Goal: Task Accomplishment & Management: Use online tool/utility

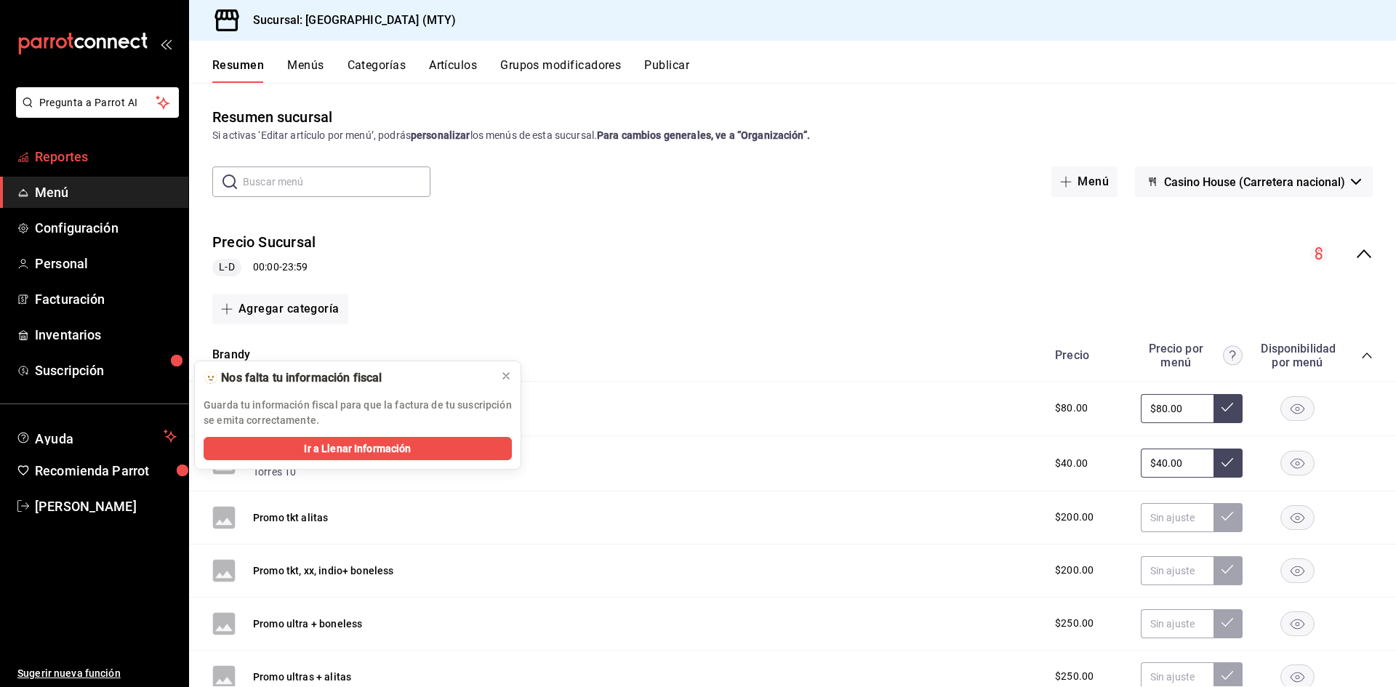
click at [73, 161] on span "Reportes" at bounding box center [106, 157] width 142 height 20
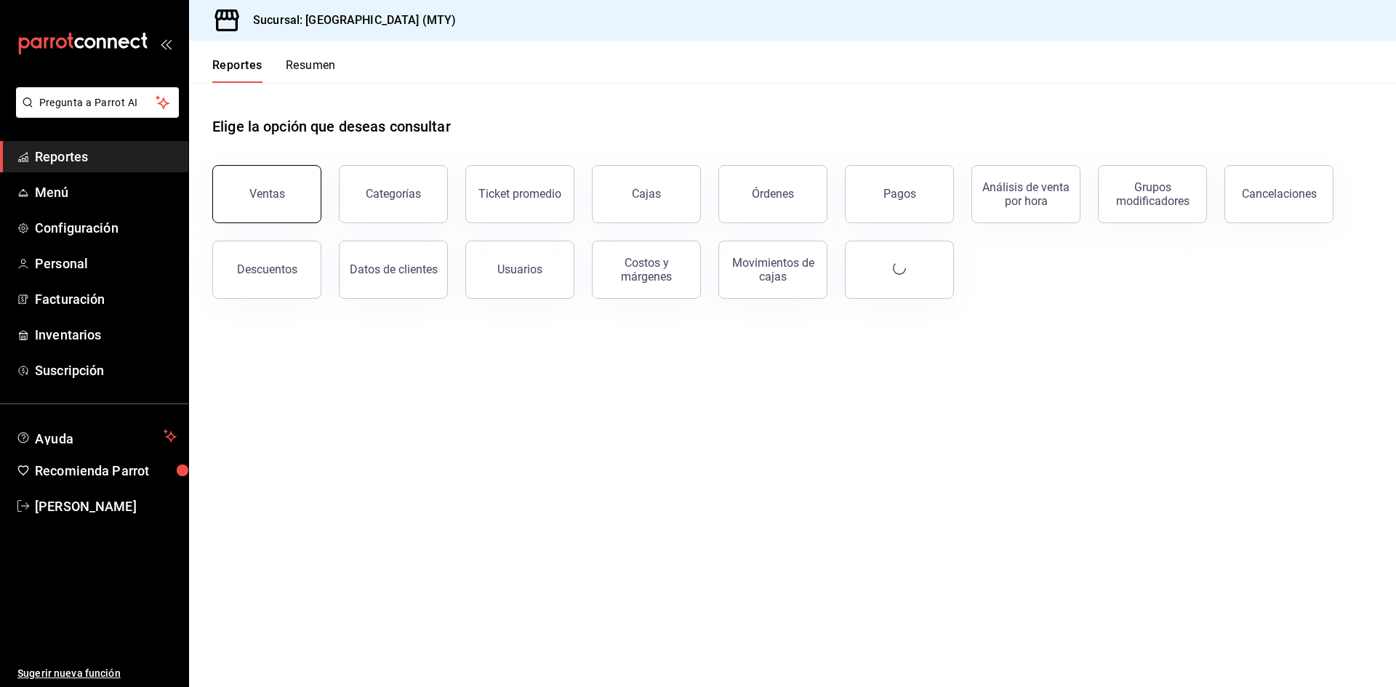
click at [270, 207] on button "Ventas" at bounding box center [266, 194] width 109 height 58
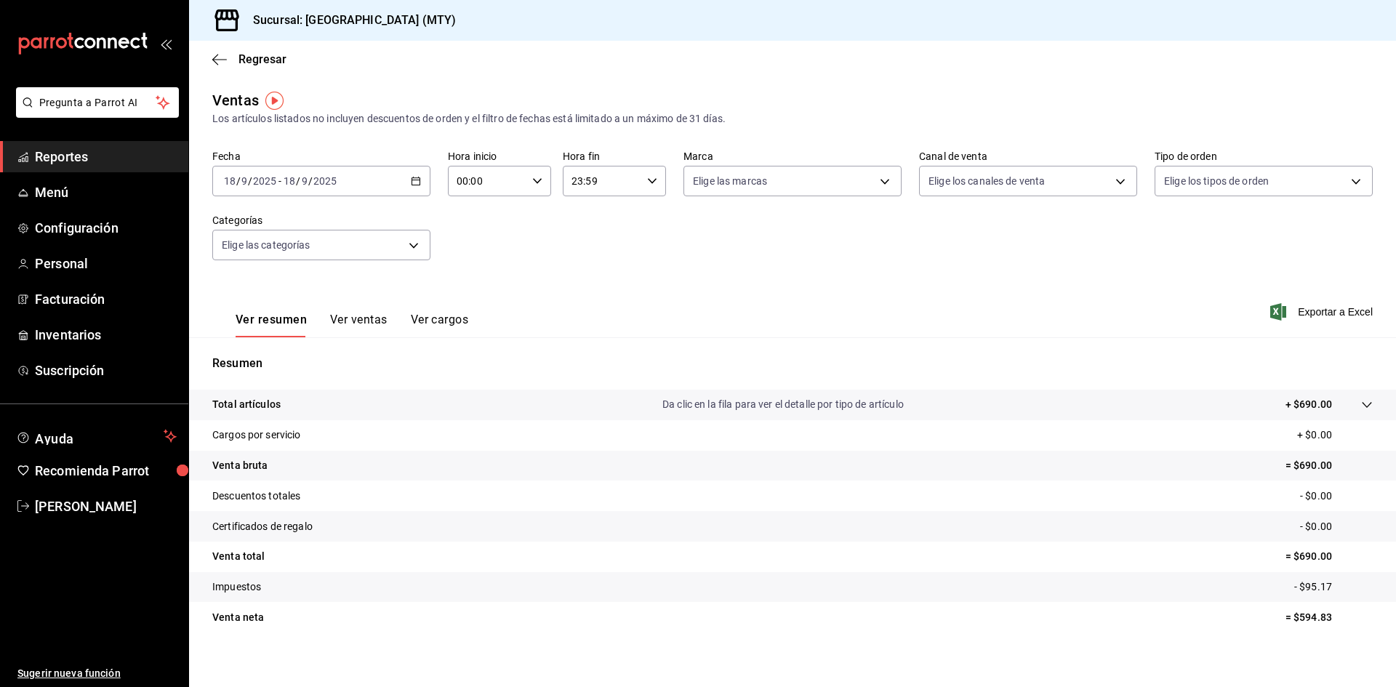
click at [412, 182] on icon "button" at bounding box center [416, 181] width 10 height 10
click at [274, 351] on span "Rango de fechas" at bounding box center [281, 355] width 113 height 15
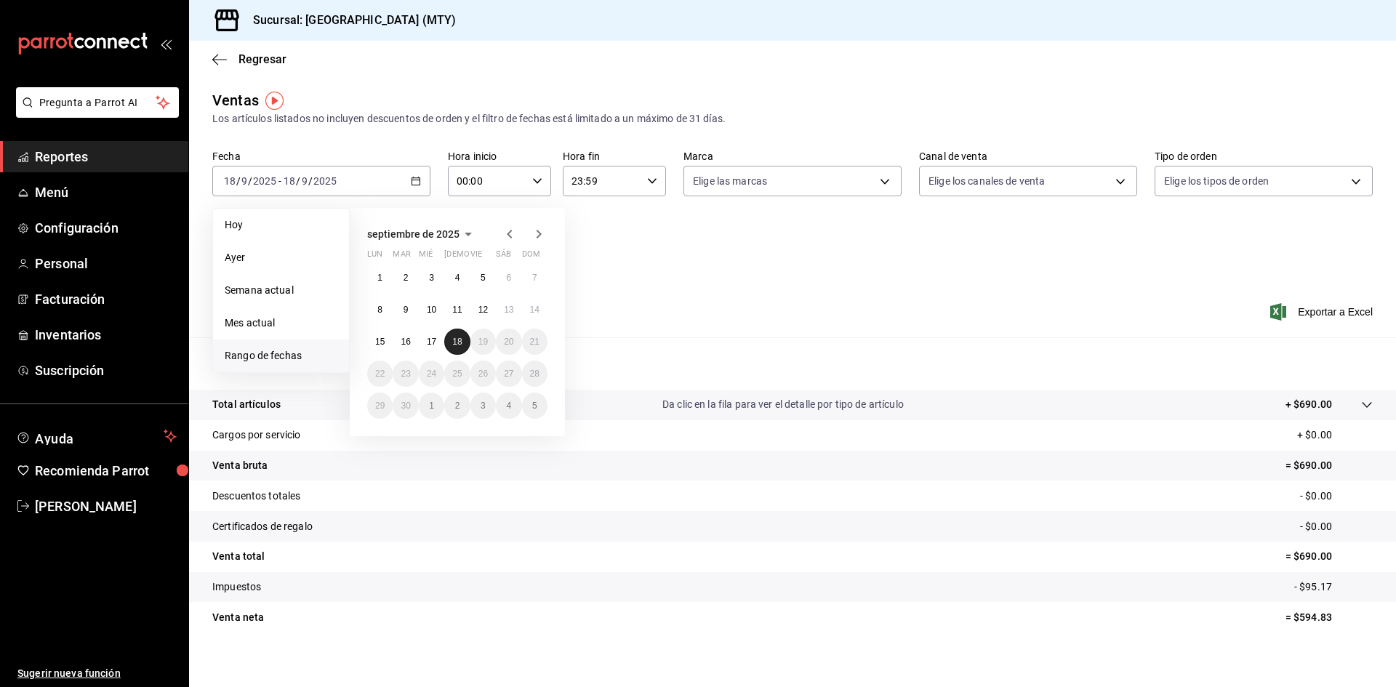
click at [459, 345] on abbr "18" at bounding box center [456, 342] width 9 height 10
click at [438, 342] on button "17" at bounding box center [431, 342] width 25 height 26
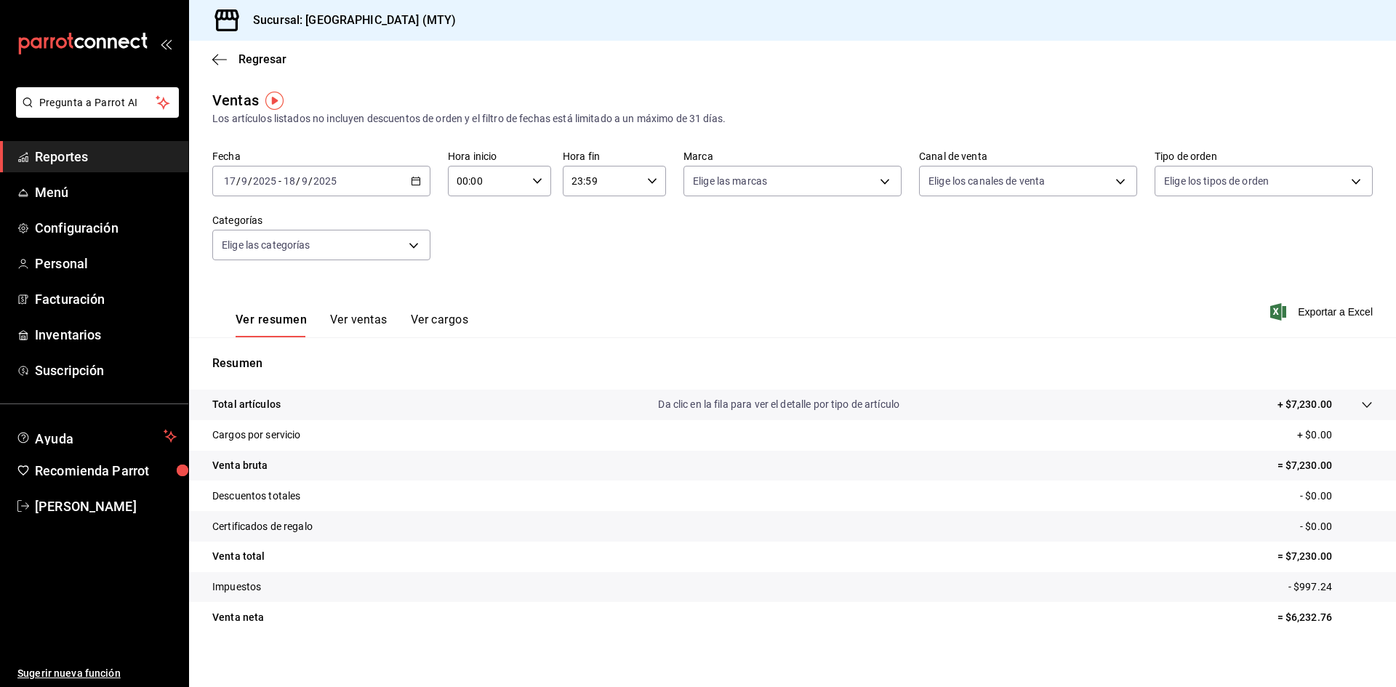
click at [414, 184] on icon "button" at bounding box center [416, 181] width 10 height 10
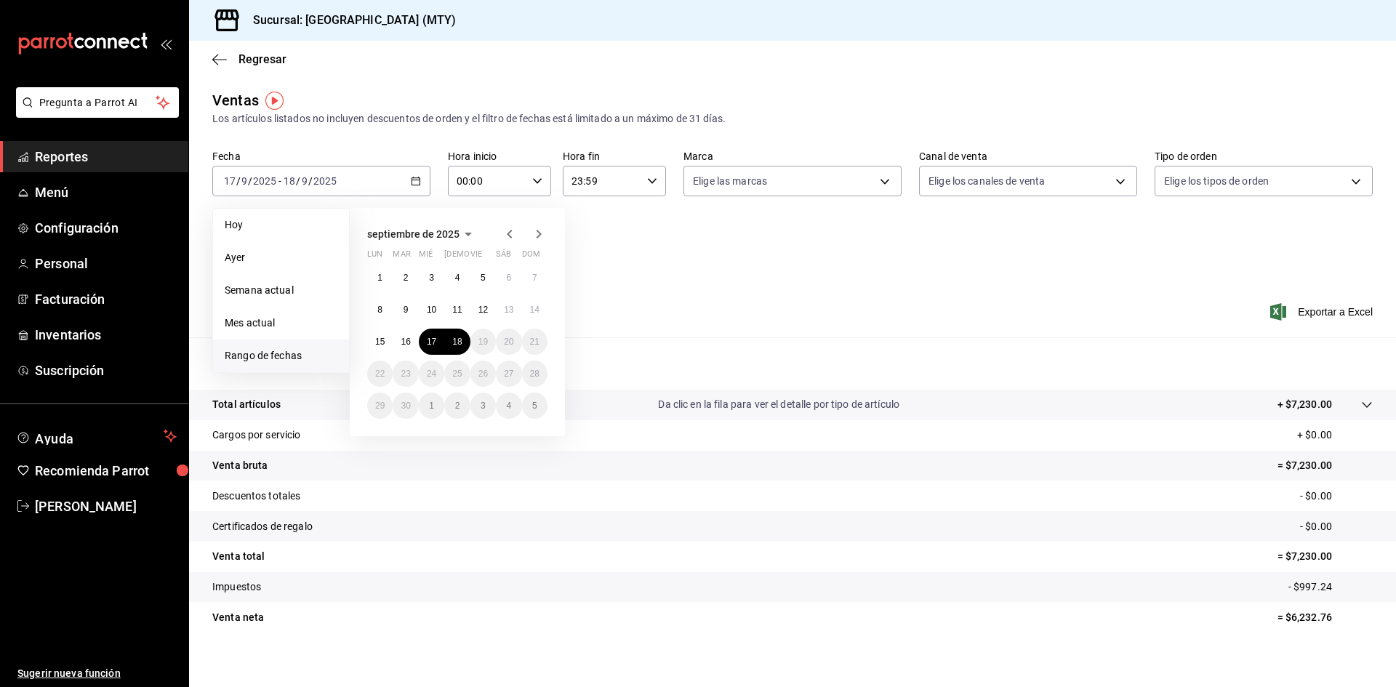
click at [513, 189] on input "00:00" at bounding box center [487, 181] width 79 height 29
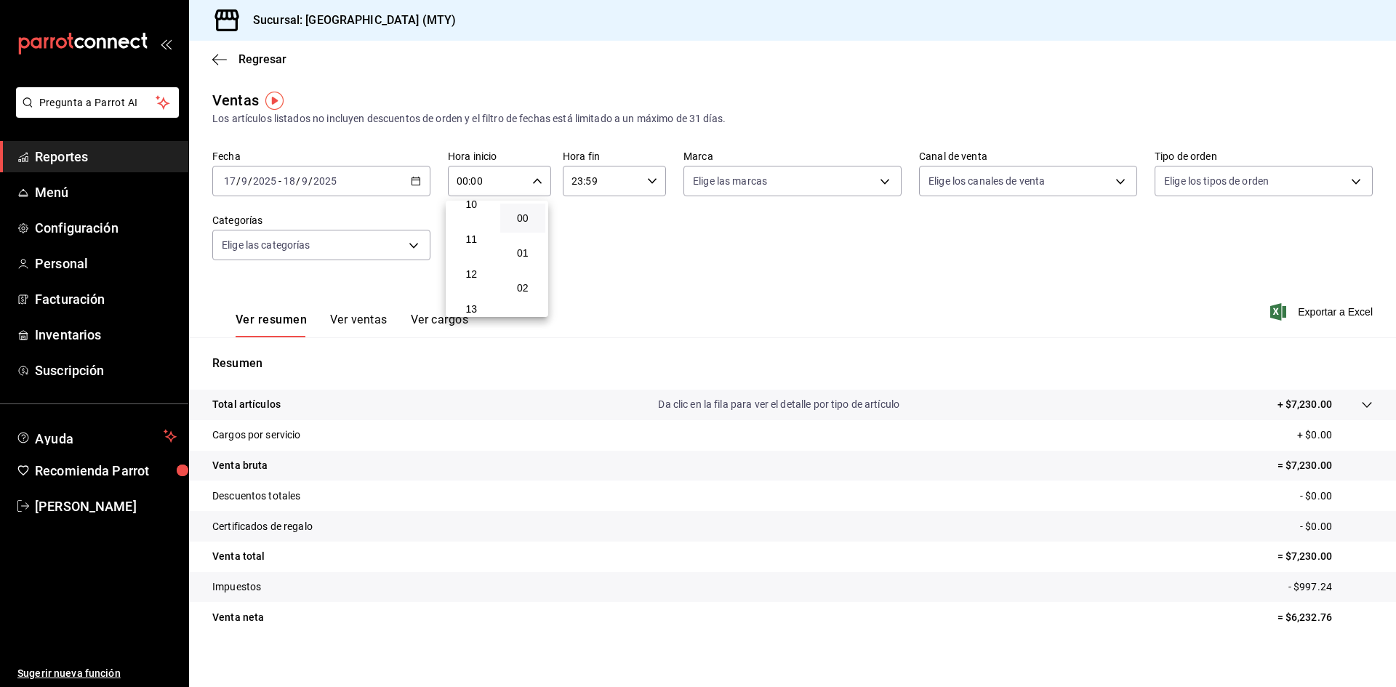
scroll to position [364, 0]
click at [471, 243] on span "11" at bounding box center [471, 239] width 28 height 12
type input "11:00"
click at [649, 180] on div at bounding box center [698, 343] width 1396 height 687
click at [649, 182] on \(Stroke\) "button" at bounding box center [652, 180] width 9 height 5
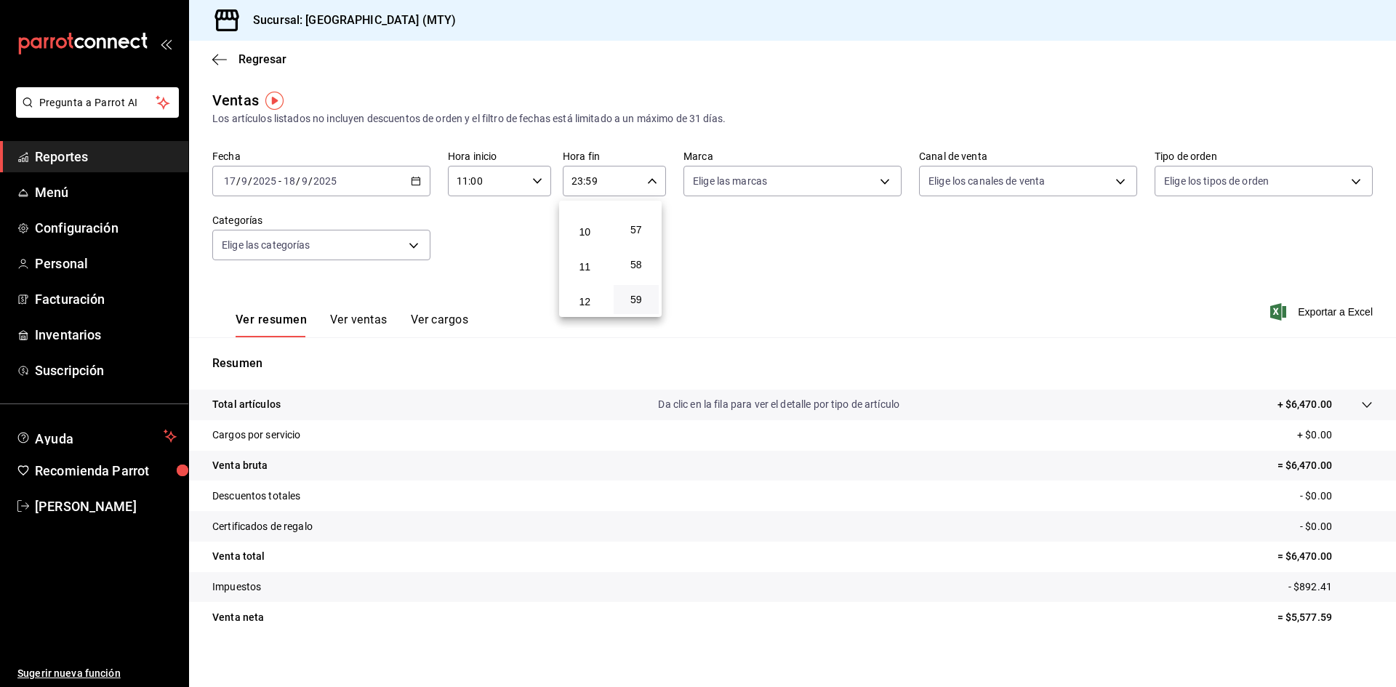
scroll to position [358, 0]
click at [588, 234] on button "11" at bounding box center [585, 244] width 46 height 29
click at [633, 222] on span "00" at bounding box center [636, 218] width 28 height 12
type input "11:00"
click at [719, 243] on div at bounding box center [698, 343] width 1396 height 687
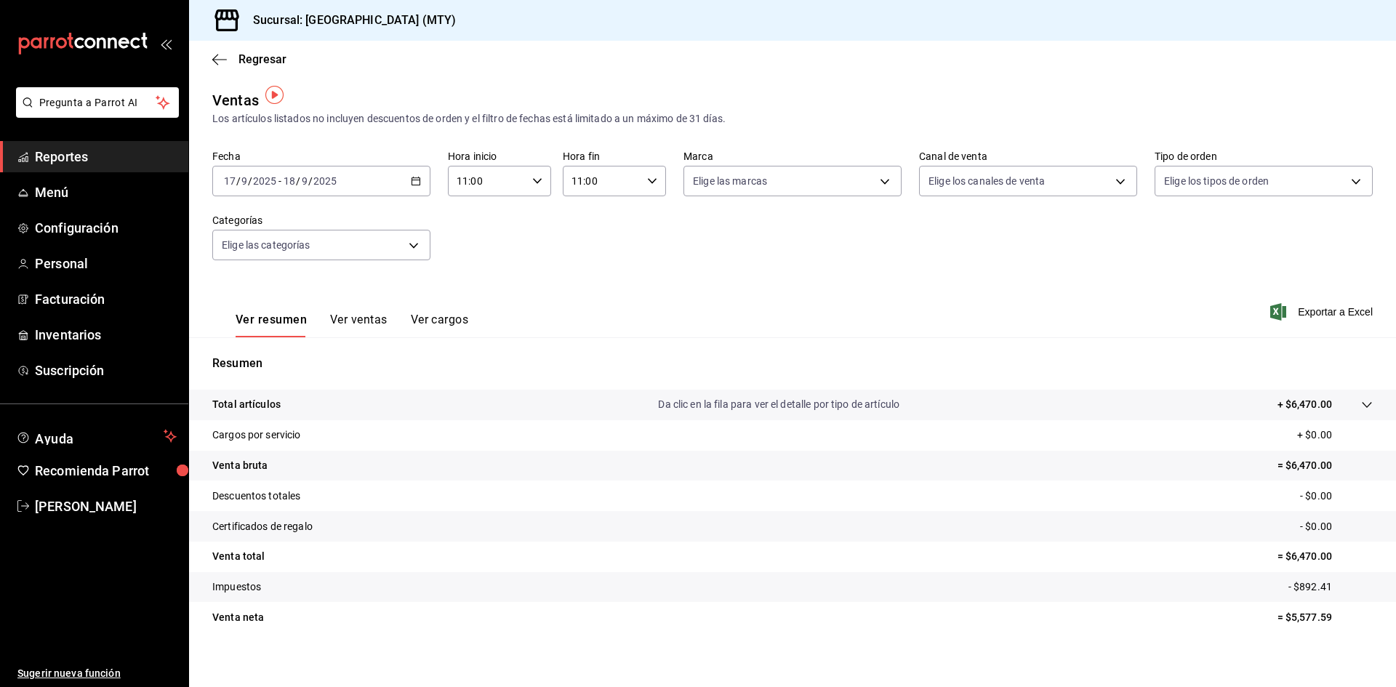
scroll to position [9, 0]
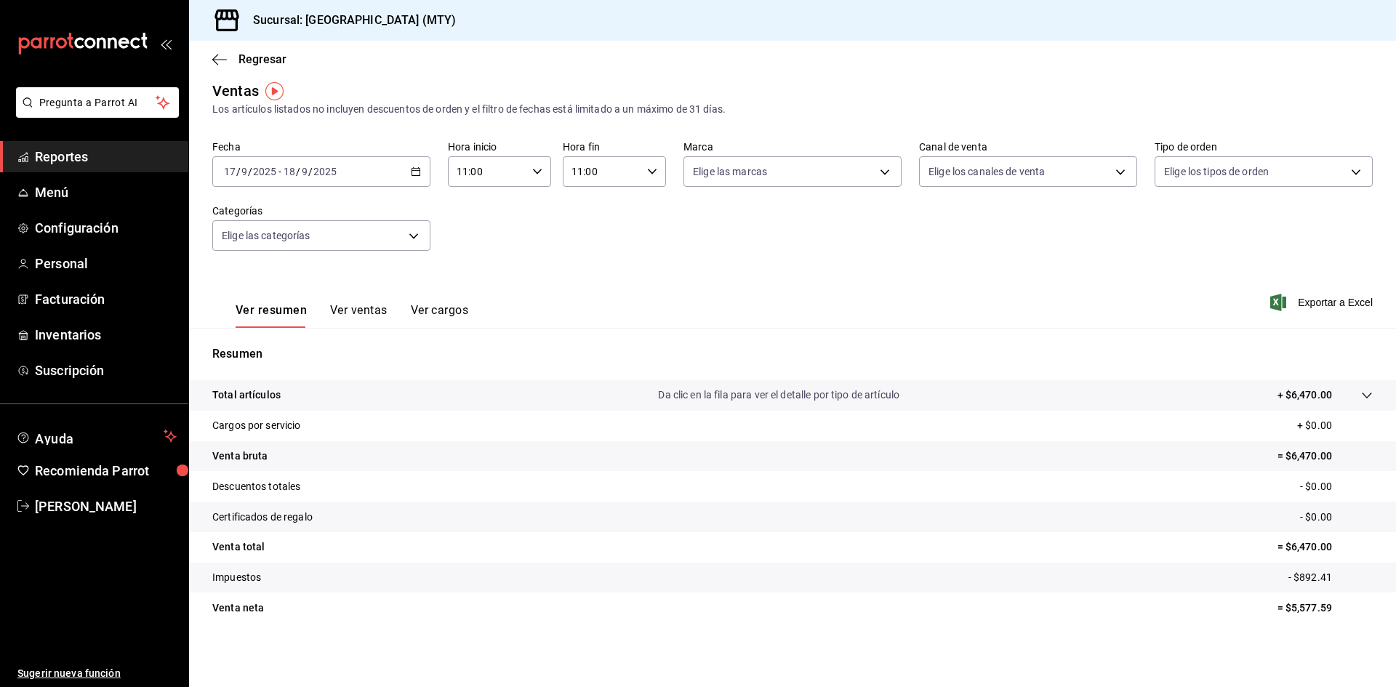
click at [350, 307] on button "Ver ventas" at bounding box center [358, 315] width 57 height 25
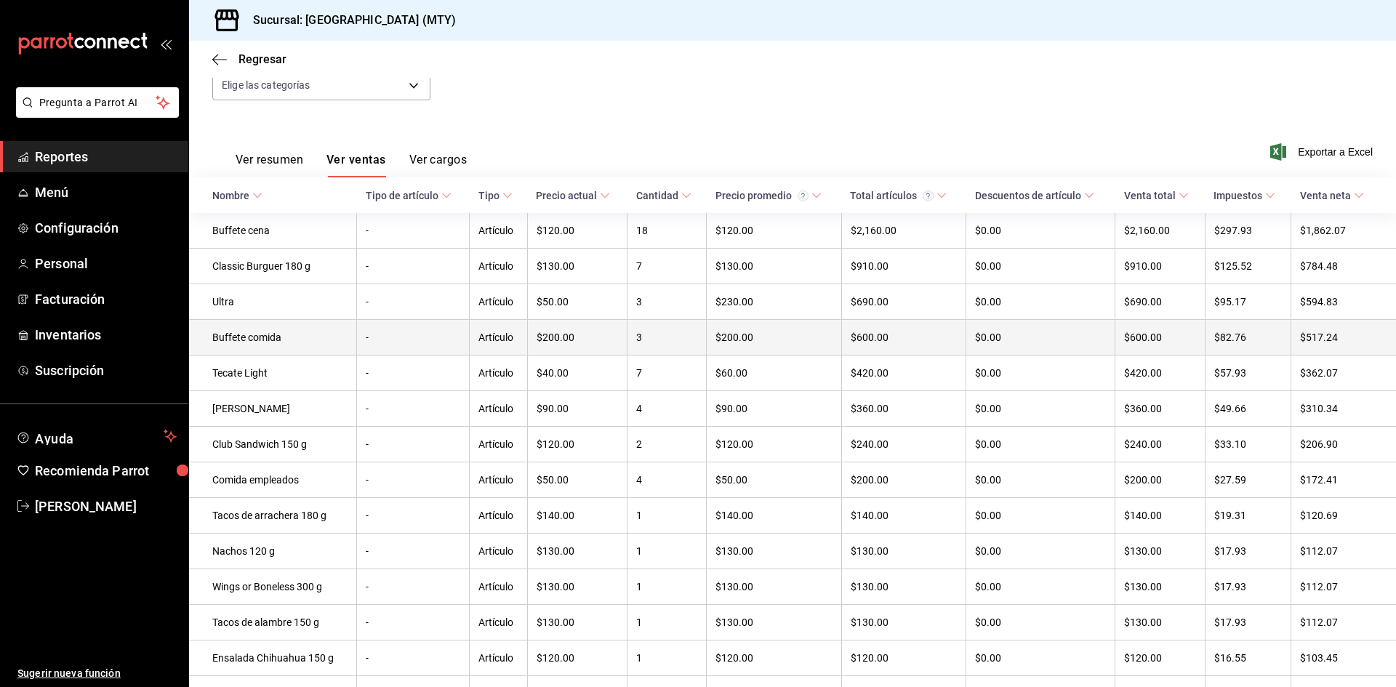
scroll to position [87, 0]
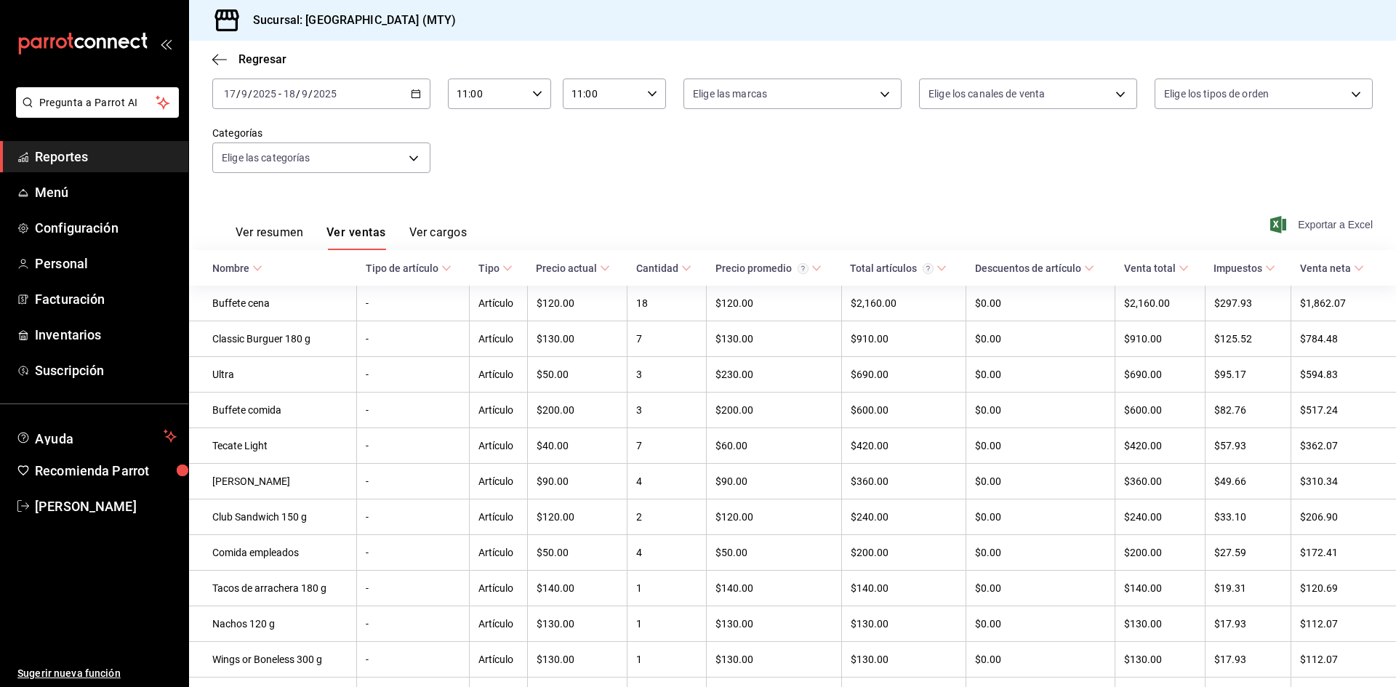
click at [1316, 227] on span "Exportar a Excel" at bounding box center [1323, 224] width 100 height 17
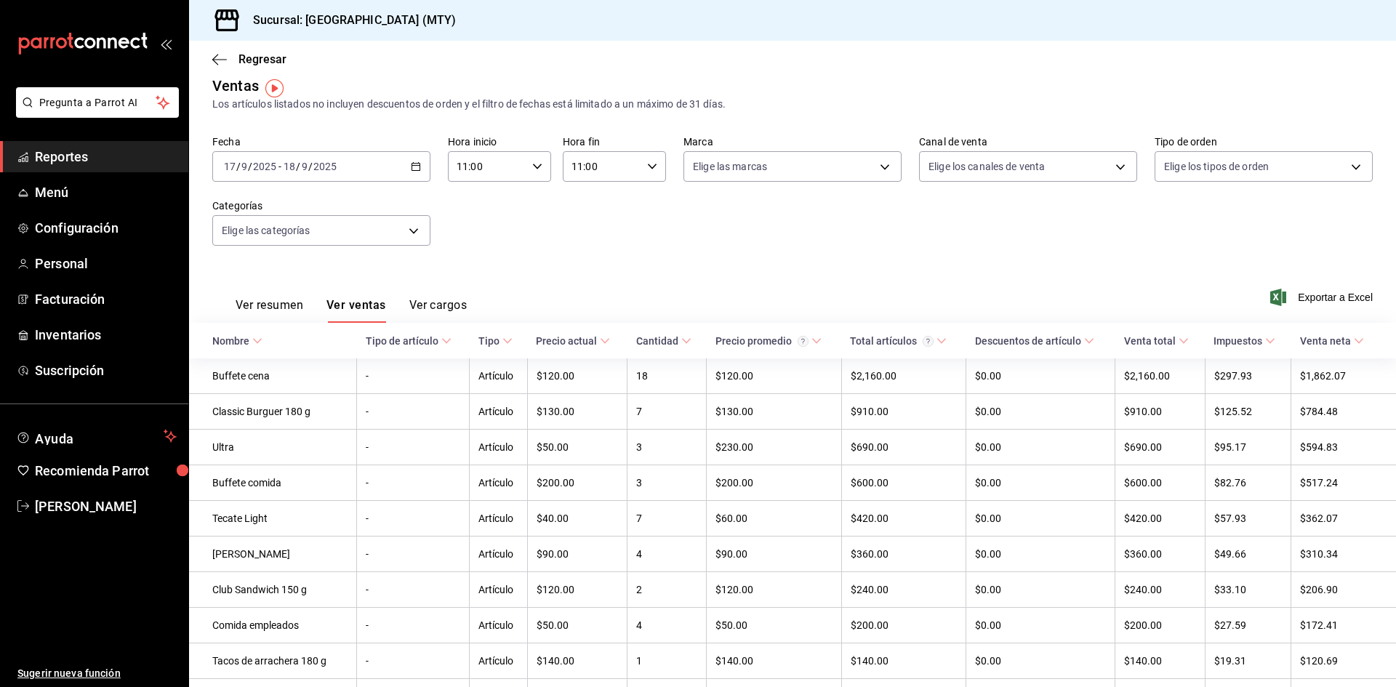
scroll to position [0, 0]
